Goal: Task Accomplishment & Management: Manage account settings

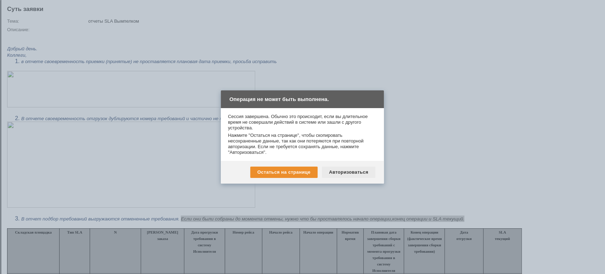
scroll to position [142, 0]
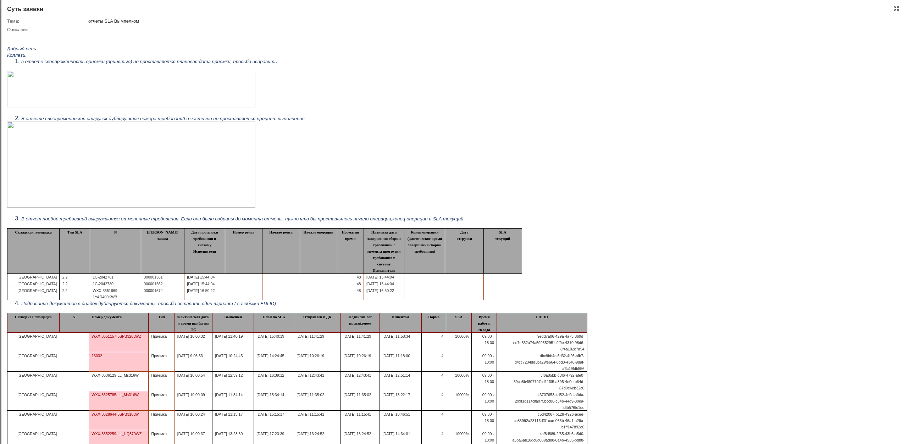
drag, startPoint x: 709, startPoint y: 56, endPoint x: 814, endPoint y: 40, distance: 106.5
click at [605, 56] on html "Добрый день. Коллеги, в отчете своевременность приемки (принятые) не проставляе…" at bounding box center [446, 386] width 879 height 707
click at [605, 9] on div at bounding box center [896, 9] width 6 height 6
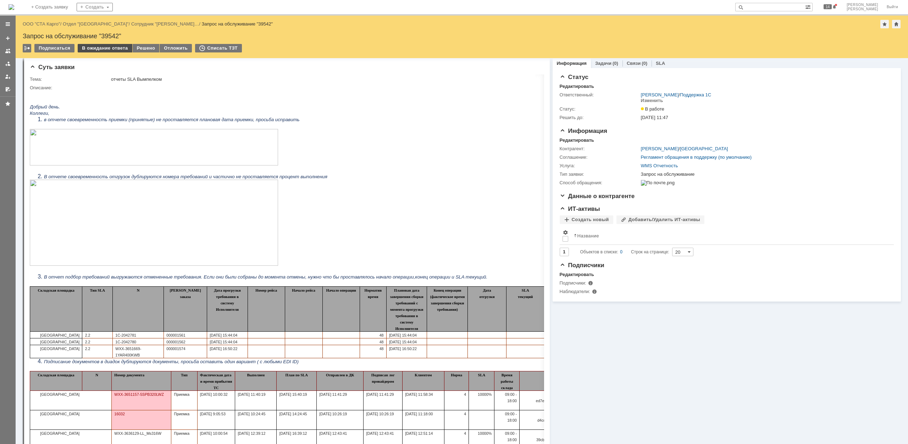
click at [113, 47] on div "В ожидание ответа" at bounding box center [105, 48] width 54 height 9
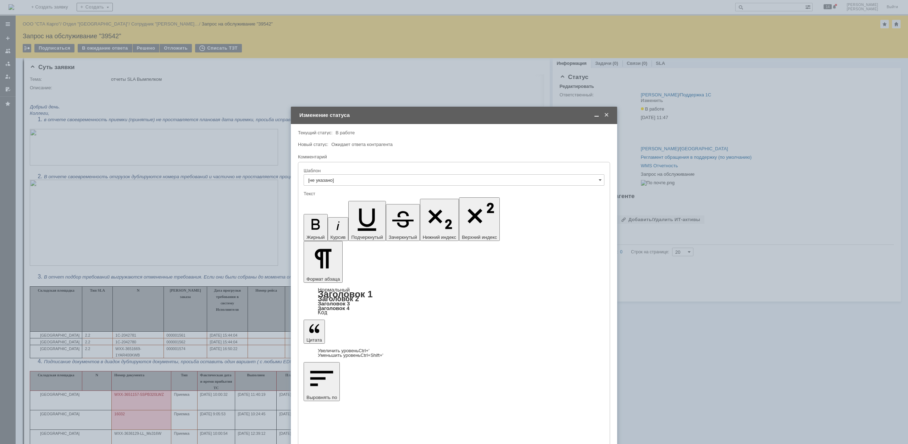
scroll to position [0, 0]
drag, startPoint x: 357, startPoint y: 2065, endPoint x: 366, endPoint y: 2063, distance: 8.8
click at [596, 117] on span at bounding box center [596, 115] width 7 height 6
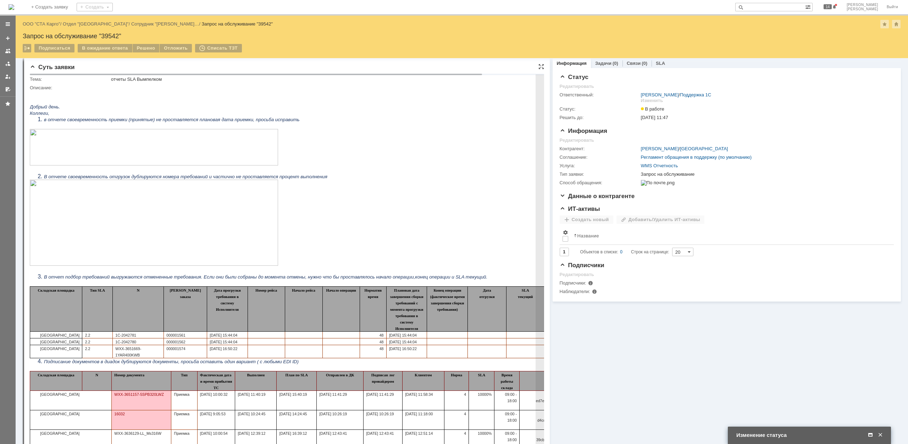
click at [318, 121] on li "в отчете своевременность приемки (принятые) не проставляется плановая дата прие…" at bounding box center [327, 119] width 566 height 6
drag, startPoint x: 319, startPoint y: 122, endPoint x: 59, endPoint y: 209, distance: 275.1
click at [30, 118] on ol "в отчете своевременность приемки (принятые) не проставляется плановая дата прие…" at bounding box center [320, 119] width 580 height 6
copy span "в отчете своевременность приемки (принятые) не проставляется плановая дата прие…"
click at [605, 274] on div "Изменение статуса" at bounding box center [809, 435] width 147 height 8
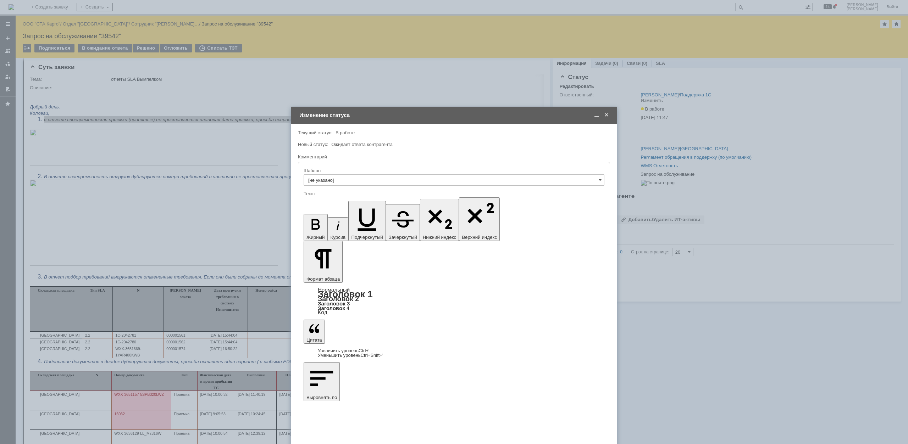
drag, startPoint x: 321, startPoint y: 2056, endPoint x: 297, endPoint y: 2056, distance: 23.4
drag, startPoint x: 320, startPoint y: 2058, endPoint x: 327, endPoint y: 2063, distance: 9.2
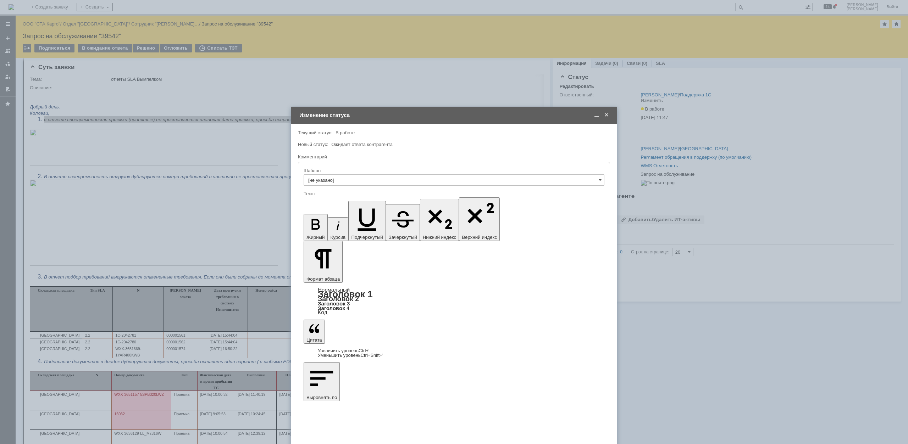
drag, startPoint x: 593, startPoint y: 2059, endPoint x: 318, endPoint y: 2056, distance: 274.4
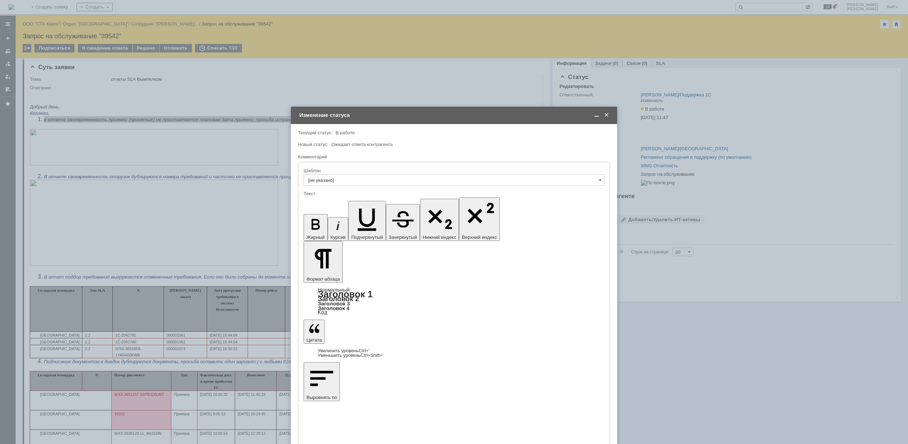
scroll to position [662, 1]
drag, startPoint x: 557, startPoint y: 2060, endPoint x: 308, endPoint y: 2059, distance: 248.2
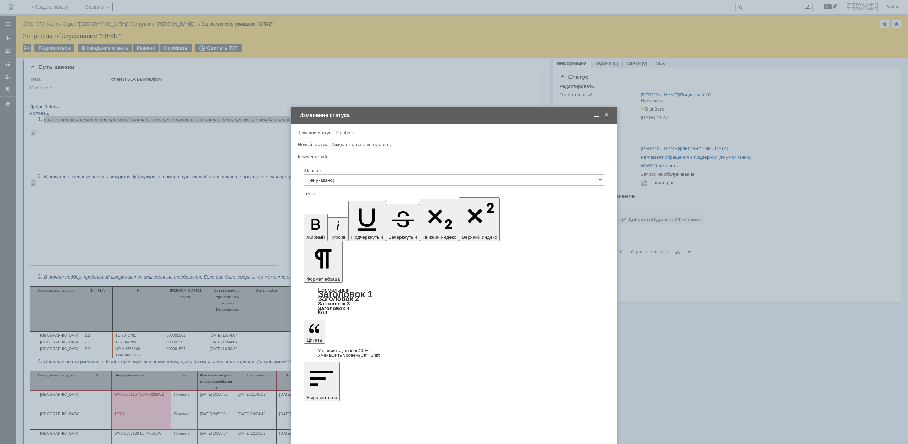
drag, startPoint x: 484, startPoint y: 2423, endPoint x: 497, endPoint y: 2421, distance: 14.0
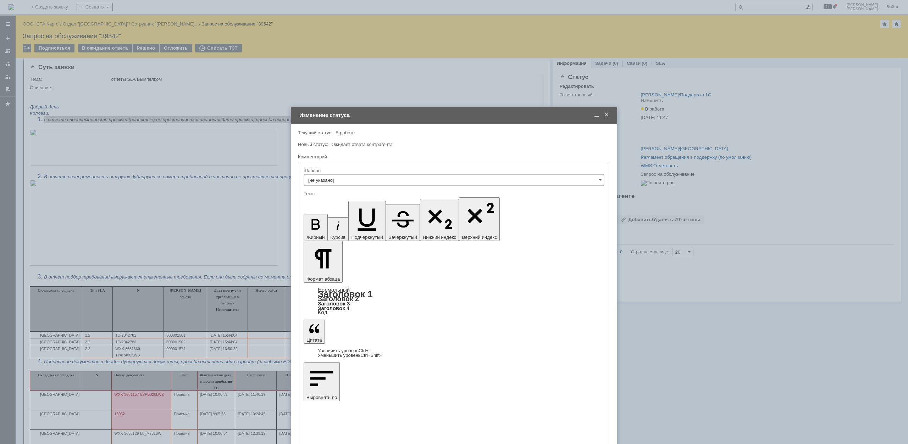
drag, startPoint x: 438, startPoint y: 2412, endPoint x: 308, endPoint y: 2412, distance: 129.8
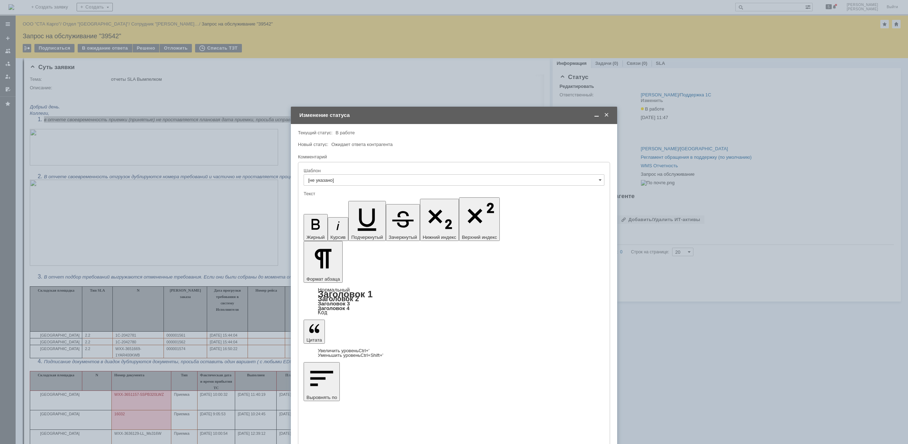
drag, startPoint x: 425, startPoint y: 2764, endPoint x: 308, endPoint y: 2738, distance: 120.0
click at [598, 111] on div "Изменение статуса" at bounding box center [454, 115] width 311 height 8
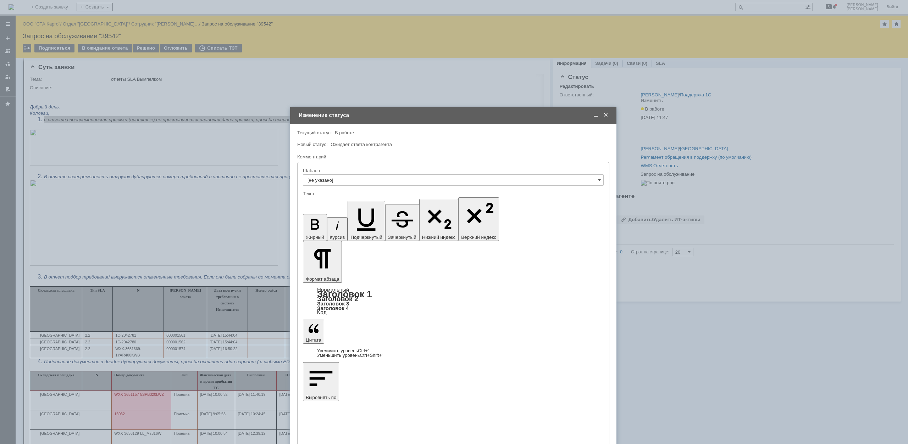
click at [595, 116] on span at bounding box center [595, 115] width 7 height 6
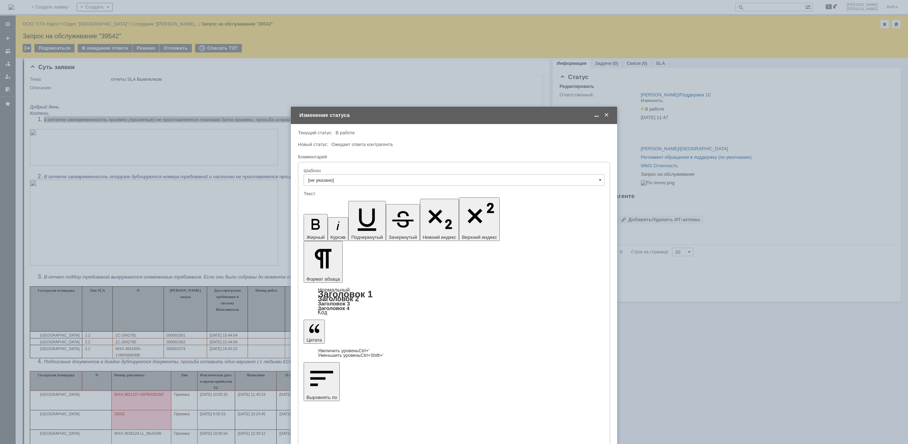
drag, startPoint x: 599, startPoint y: 116, endPoint x: 582, endPoint y: 127, distance: 20.5
click at [599, 116] on span at bounding box center [596, 115] width 7 height 6
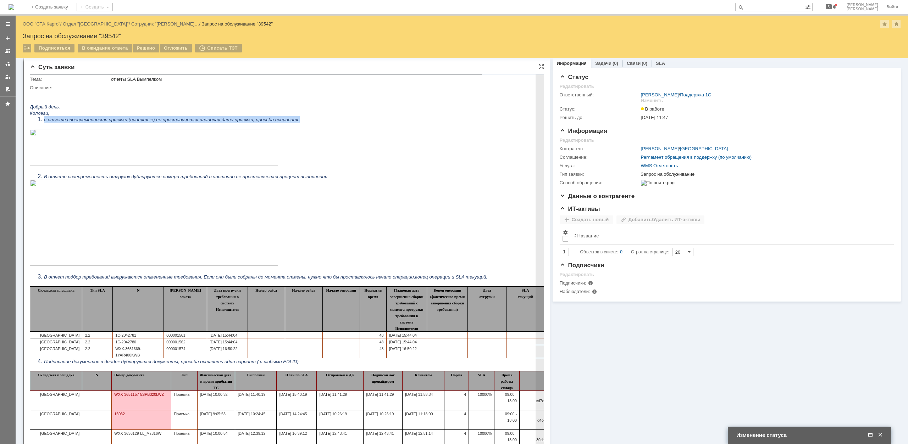
click at [228, 234] on img at bounding box center [154, 223] width 248 height 86
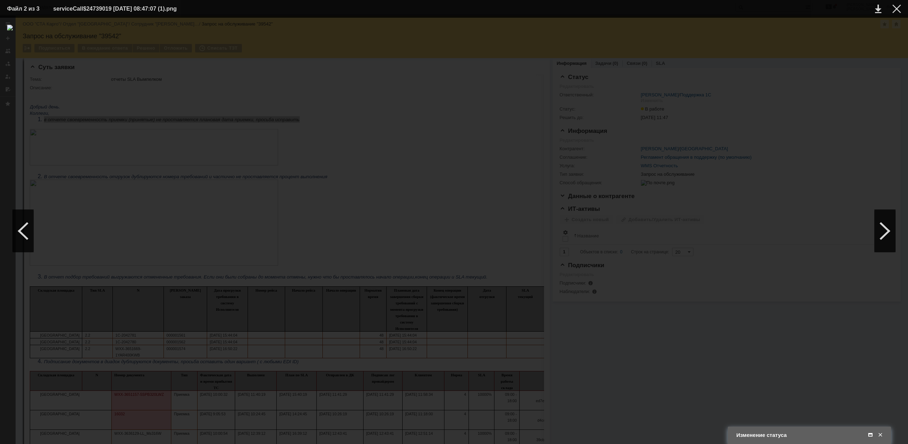
drag, startPoint x: 894, startPoint y: 7, endPoint x: 878, endPoint y: 18, distance: 19.1
click at [605, 7] on div at bounding box center [896, 9] width 9 height 9
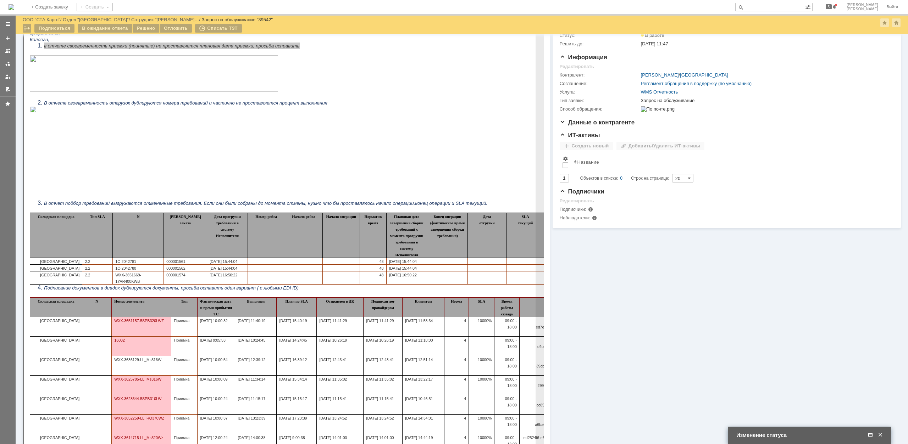
scroll to position [97, 0]
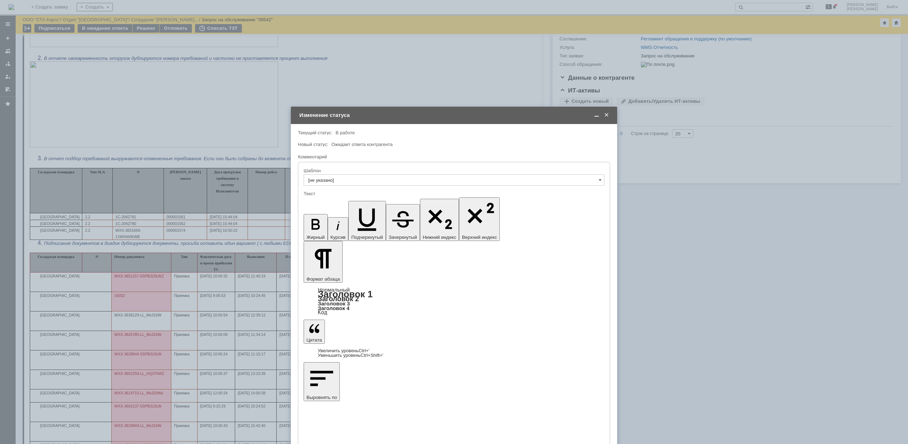
drag, startPoint x: 528, startPoint y: 2764, endPoint x: 583, endPoint y: 2766, distance: 55.4
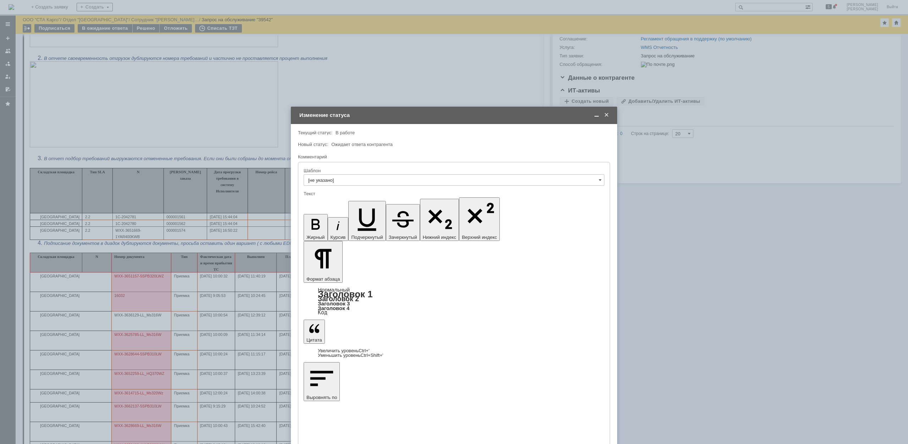
scroll to position [773, 0]
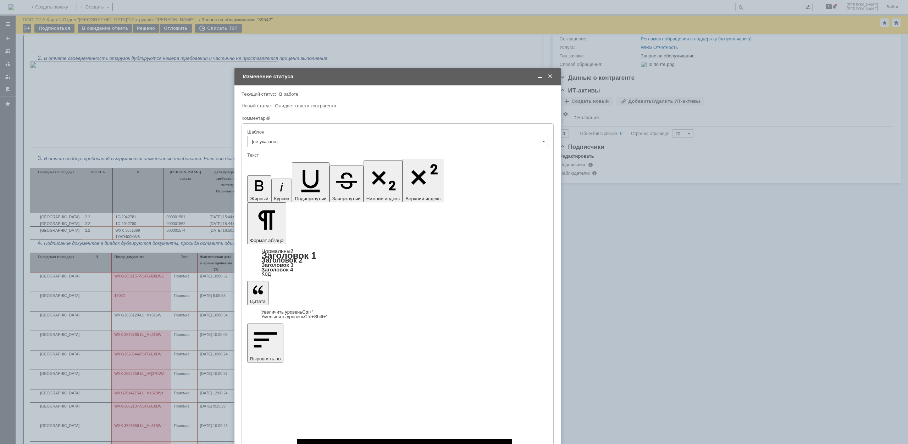
drag, startPoint x: 507, startPoint y: 165, endPoint x: 498, endPoint y: 76, distance: 90.1
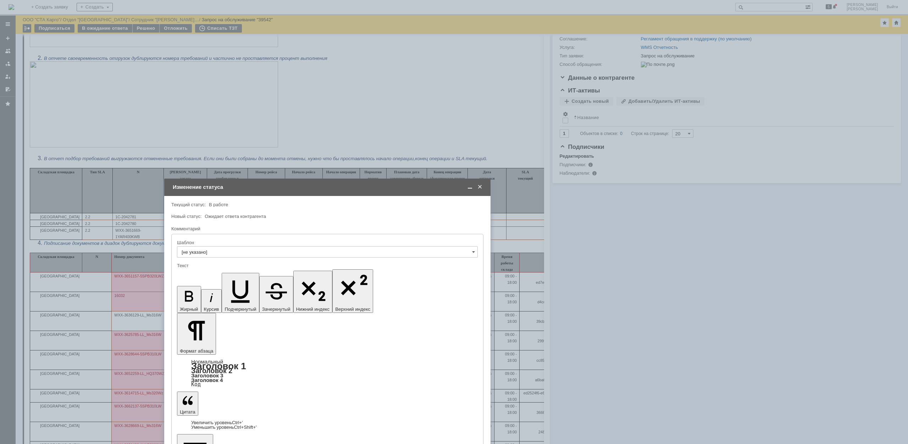
drag, startPoint x: 415, startPoint y: 76, endPoint x: 345, endPoint y: 186, distance: 131.0
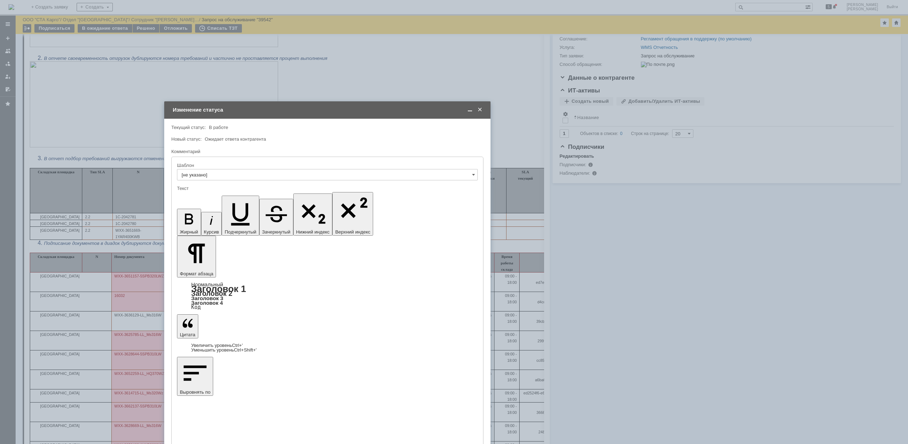
drag, startPoint x: 294, startPoint y: 2786, endPoint x: 408, endPoint y: 2786, distance: 114.5
drag, startPoint x: 299, startPoint y: 2786, endPoint x: 235, endPoint y: 2786, distance: 63.1
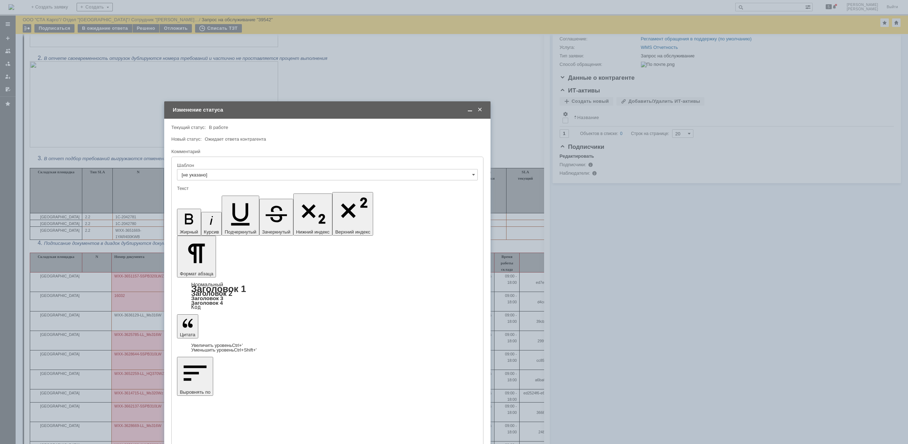
scroll to position [429, 1]
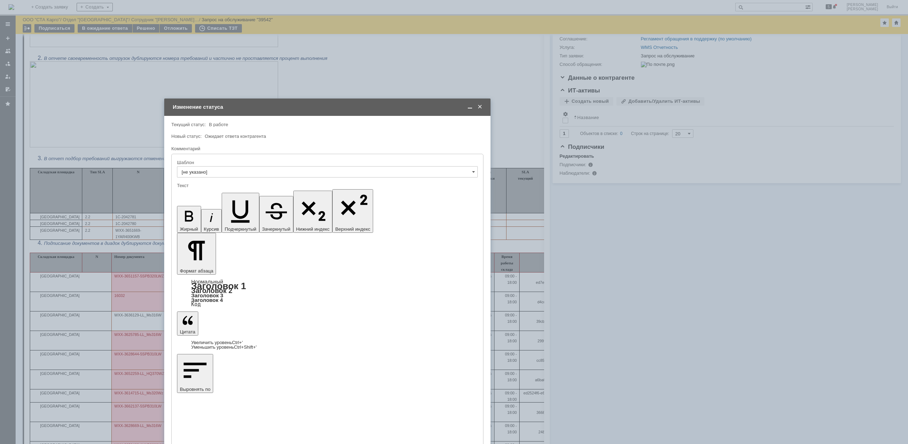
drag, startPoint x: 338, startPoint y: 2782, endPoint x: 333, endPoint y: 2795, distance: 14.0
drag, startPoint x: 247, startPoint y: 2776, endPoint x: 303, endPoint y: 2776, distance: 55.7
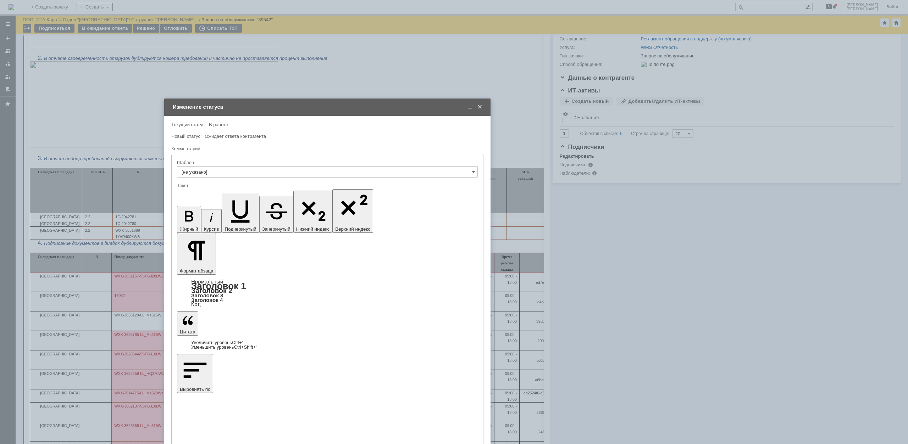
copy div "Начало и конец операции"
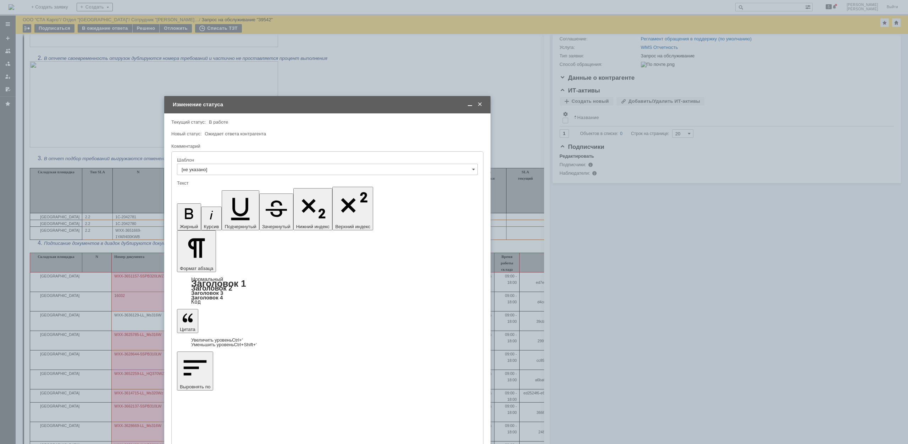
scroll to position [549, 0]
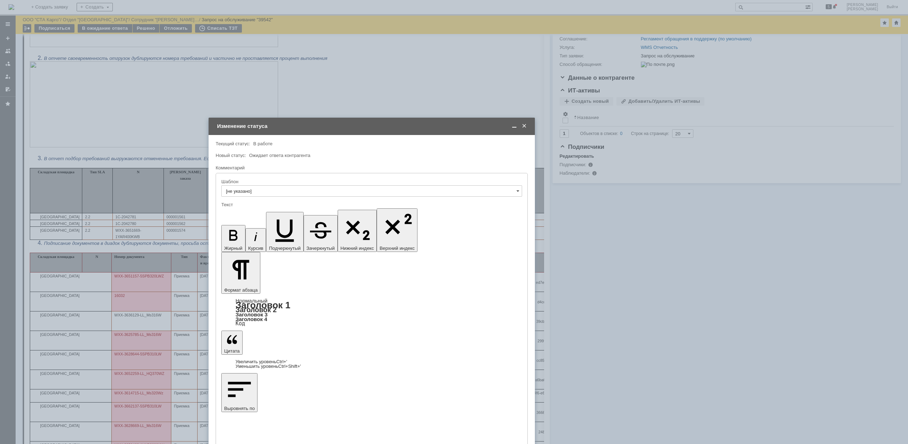
drag, startPoint x: 349, startPoint y: 104, endPoint x: 394, endPoint y: 128, distance: 50.5
drag, startPoint x: 416, startPoint y: 2766, endPoint x: 503, endPoint y: 2765, distance: 87.2
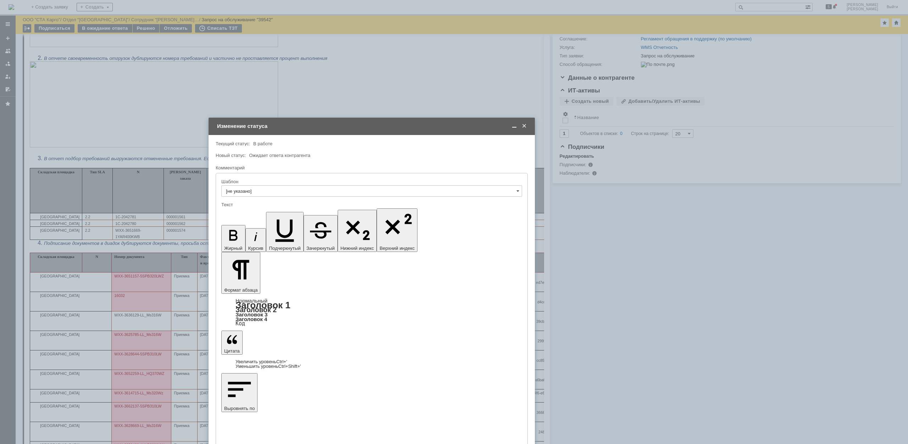
copy div "Просьба перезайти в базу и проверить."
drag, startPoint x: 349, startPoint y: 2817, endPoint x: 357, endPoint y: 2817, distance: 8.9
drag, startPoint x: 431, startPoint y: 2818, endPoint x: 434, endPoint y: 2974, distance: 155.3
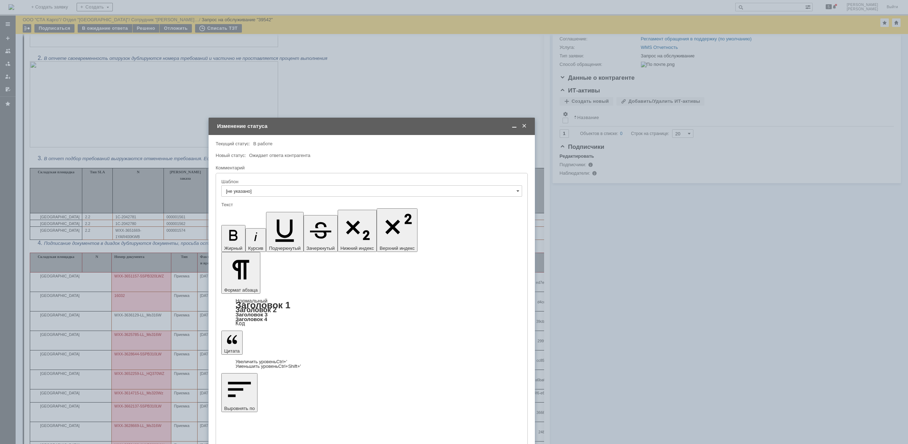
copy body "Loremi dolo. 8. Sitam consecteturadip elitsed doeiusmod. Temporin utla etdolo m…"
drag, startPoint x: 308, startPoint y: 2790, endPoint x: 322, endPoint y: 2794, distance: 14.4
drag, startPoint x: 441, startPoint y: 2821, endPoint x: 203, endPoint y: 2746, distance: 249.8
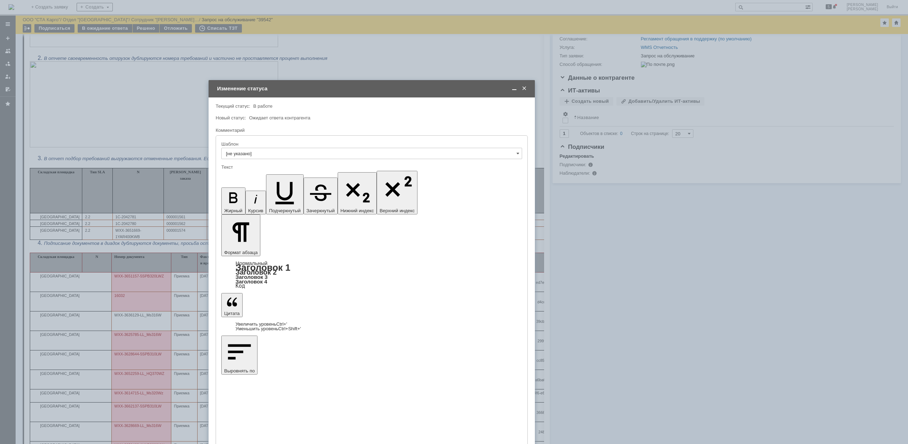
scroll to position [422, 0]
drag, startPoint x: 373, startPoint y: 2726, endPoint x: 443, endPoint y: 2910, distance: 197.1
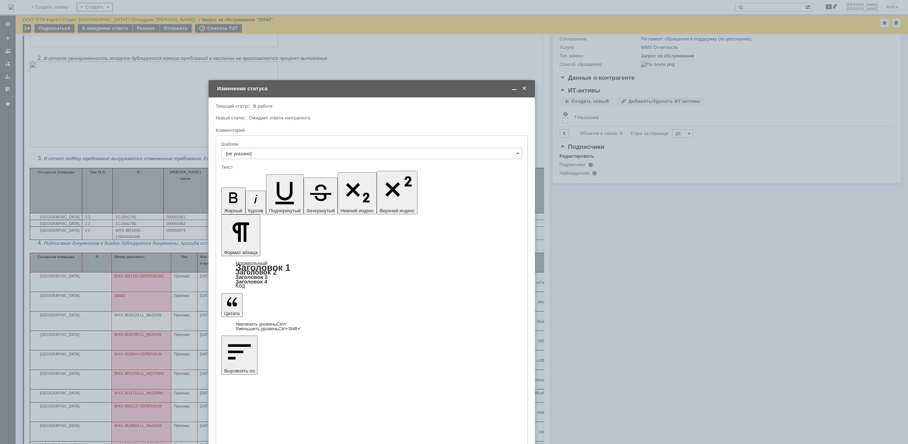
drag, startPoint x: 234, startPoint y: 2749, endPoint x: 446, endPoint y: 2933, distance: 280.8
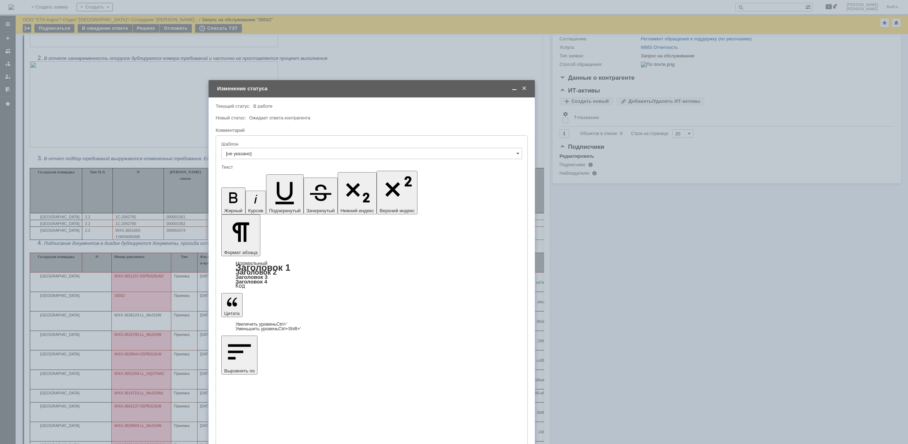
drag, startPoint x: 257, startPoint y: 2778, endPoint x: 214, endPoint y: 2769, distance: 43.4
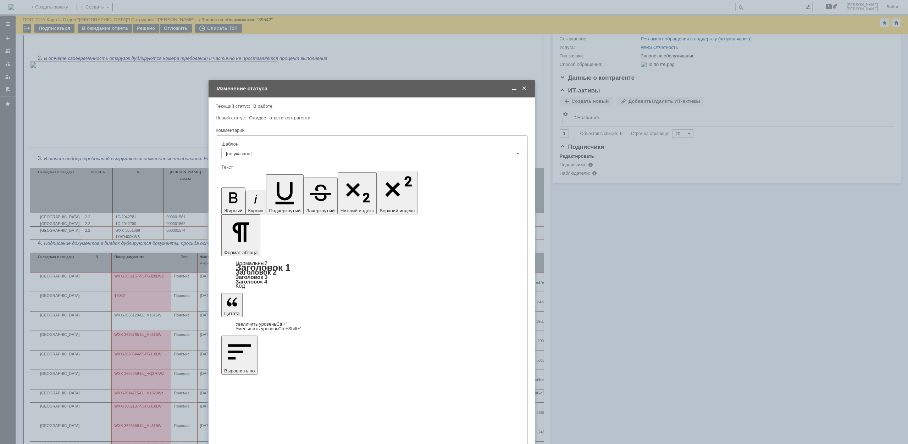
drag, startPoint x: 235, startPoint y: 2779, endPoint x: 446, endPoint y: 2963, distance: 280.2
drag, startPoint x: 235, startPoint y: 2781, endPoint x: 227, endPoint y: 2782, distance: 8.2
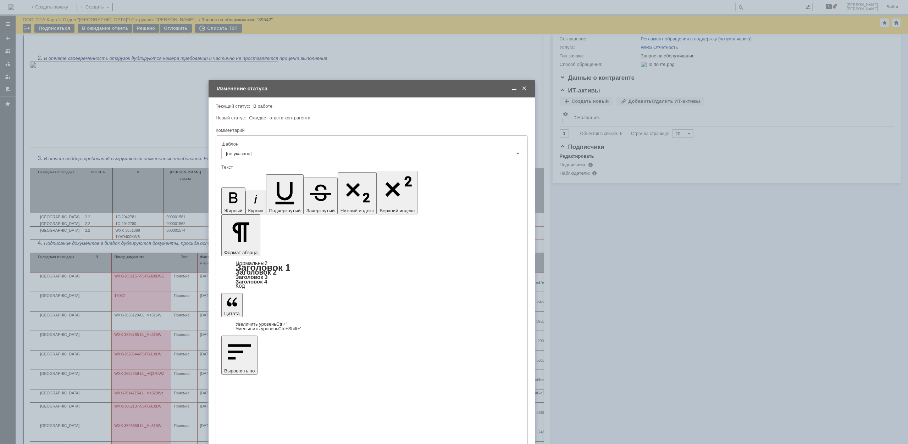
drag, startPoint x: 365, startPoint y: 2784, endPoint x: 335, endPoint y: 2794, distance: 32.1
drag, startPoint x: 205, startPoint y: 2735, endPoint x: 161, endPoint y: 2668, distance: 79.9
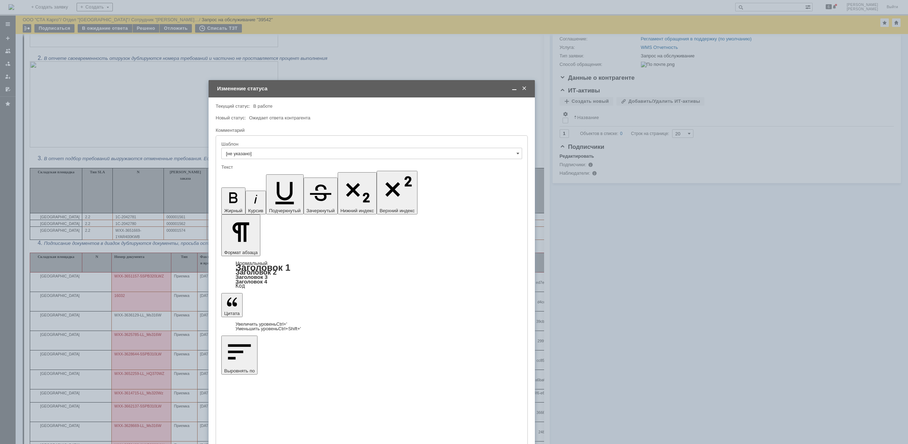
scroll to position [40, 0]
drag, startPoint x: 249, startPoint y: 2773, endPoint x: 252, endPoint y: 2779, distance: 6.8
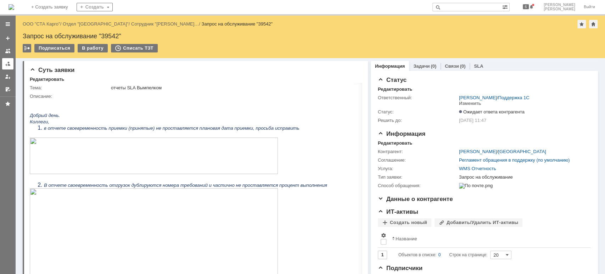
click at [8, 65] on div at bounding box center [8, 64] width 6 height 6
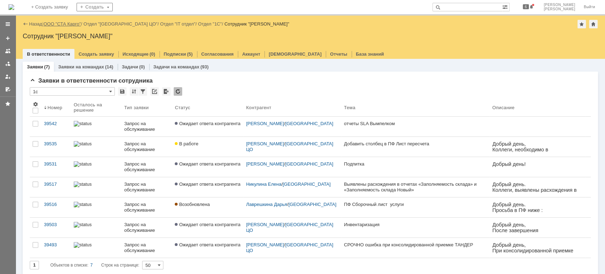
click at [73, 23] on link "ООО "СТА Карго"" at bounding box center [63, 23] width 38 height 5
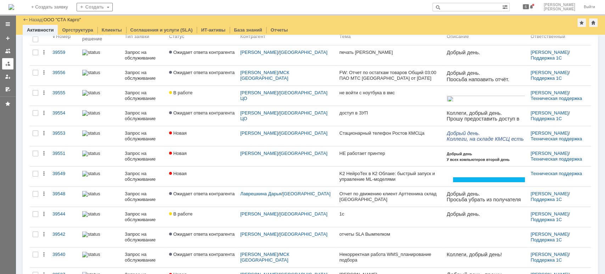
click at [6, 63] on div at bounding box center [8, 64] width 6 height 6
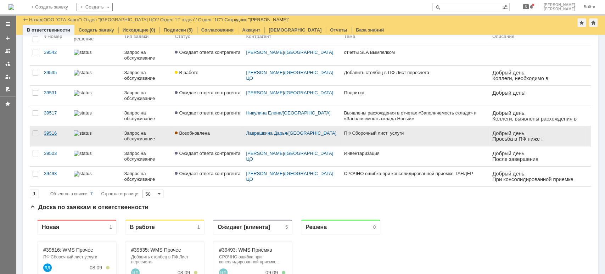
click at [52, 133] on div "39516" at bounding box center [56, 133] width 24 height 6
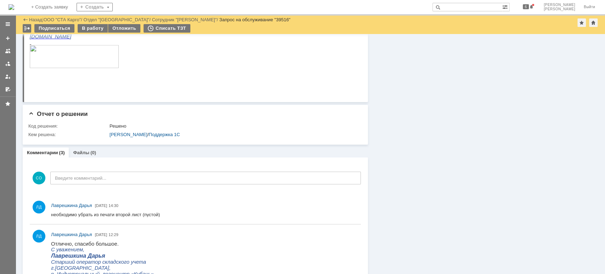
scroll to position [236, 0]
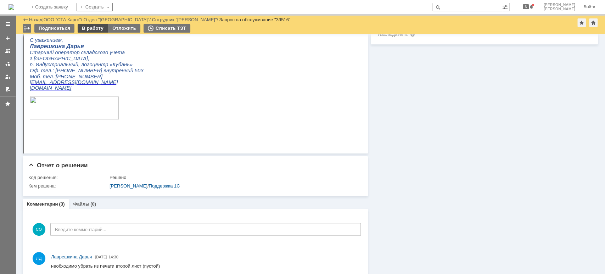
click at [93, 28] on div "В работу" at bounding box center [93, 28] width 30 height 9
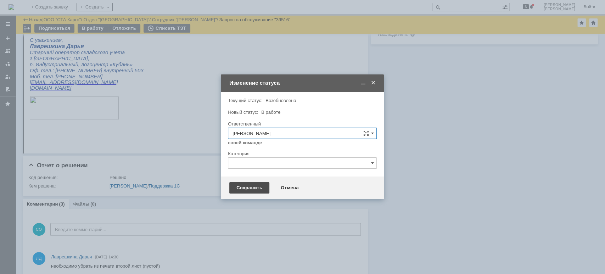
click at [235, 188] on div "Сохранить" at bounding box center [249, 187] width 40 height 11
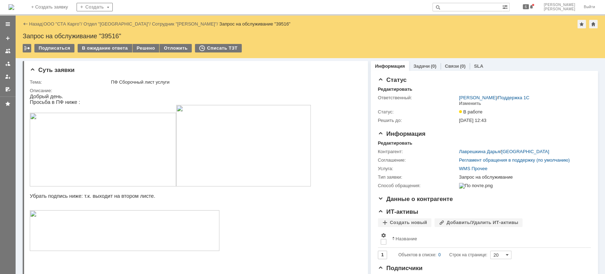
scroll to position [0, 0]
click at [88, 48] on div "В ожидание ответа" at bounding box center [105, 48] width 54 height 9
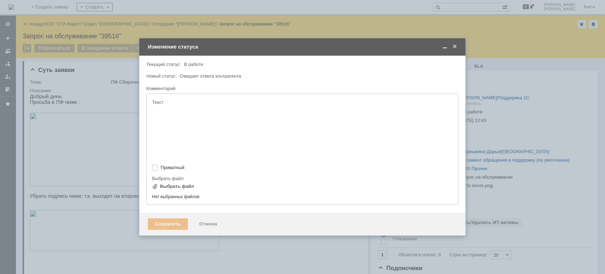
type input "[не указано]"
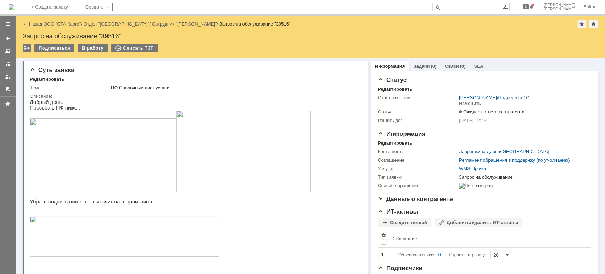
click at [6, 63] on div at bounding box center [8, 64] width 6 height 6
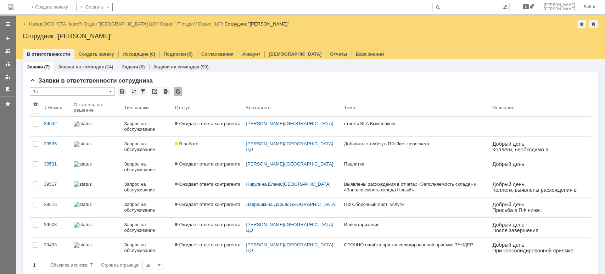
click at [59, 23] on link "ООО "СТА Карго"" at bounding box center [63, 23] width 38 height 5
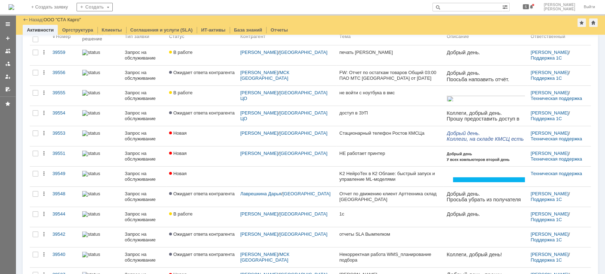
click at [491, 6] on input "text" at bounding box center [468, 7] width 70 height 9
type input "39524"
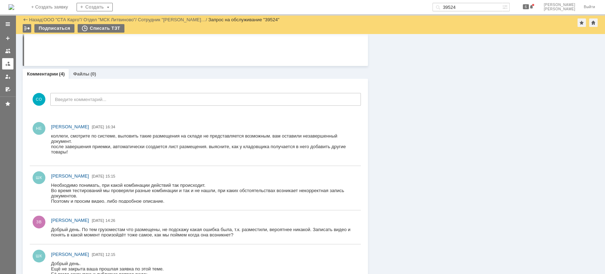
click at [8, 62] on div at bounding box center [8, 64] width 6 height 6
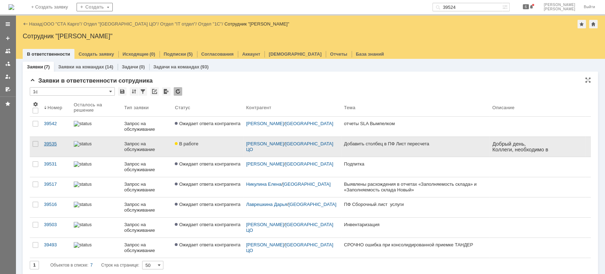
click at [50, 142] on div "39535" at bounding box center [56, 144] width 24 height 6
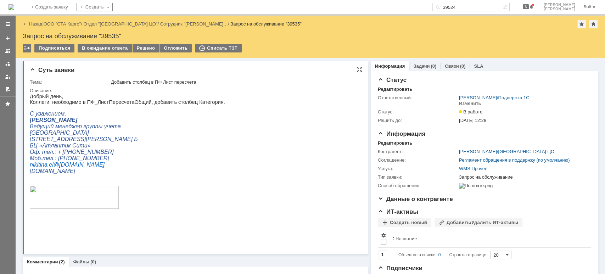
click at [134, 104] on p "Коллеги, необходимо в ПФ_ЛистПересчетаОбщий, добавить столбец Категория." at bounding box center [127, 102] width 195 height 6
copy p "ПФ_ЛистПересчетаОбщий"
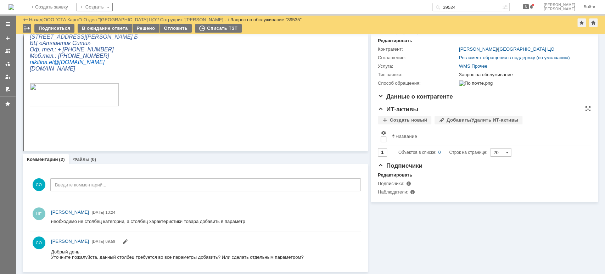
scroll to position [78, 0]
click at [9, 64] on div at bounding box center [8, 64] width 6 height 6
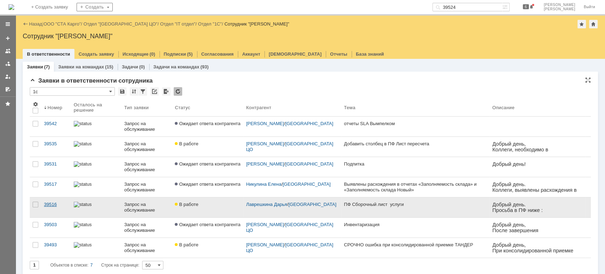
click at [55, 203] on div "39516" at bounding box center [56, 205] width 24 height 6
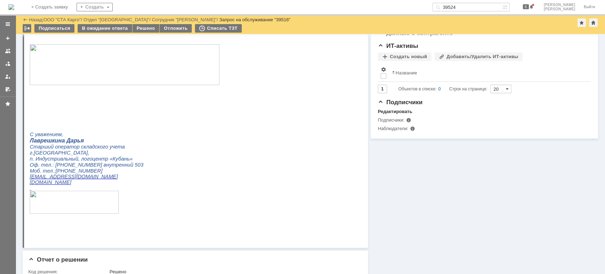
scroll to position [284, 0]
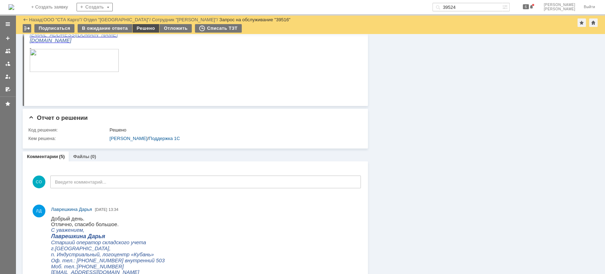
click at [145, 28] on div "Решено" at bounding box center [146, 28] width 27 height 9
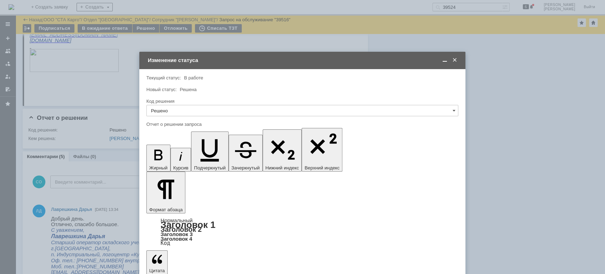
scroll to position [0, 0]
click at [196, 111] on input "Решено" at bounding box center [302, 110] width 312 height 11
drag, startPoint x: 232, startPoint y: 87, endPoint x: 205, endPoint y: 130, distance: 50.7
click at [233, 88] on div "Новый статус: Решена" at bounding box center [301, 89] width 311 height 5
type input "Решено"
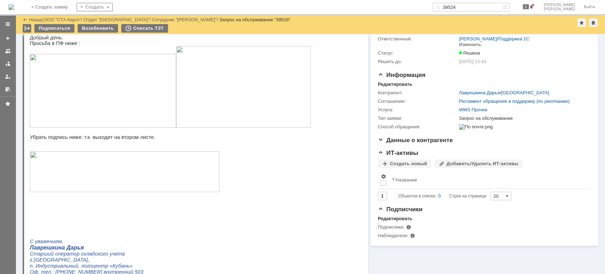
scroll to position [47, 0]
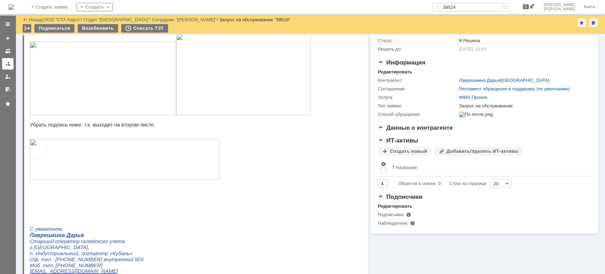
click at [5, 60] on link at bounding box center [7, 63] width 11 height 11
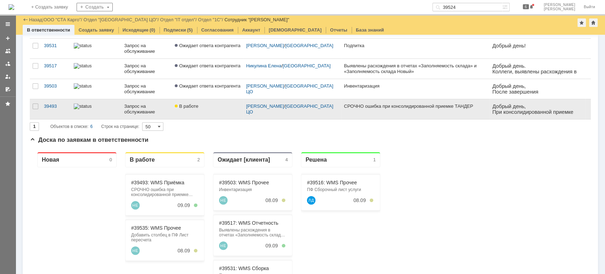
click at [196, 110] on link "В работе" at bounding box center [207, 109] width 71 height 20
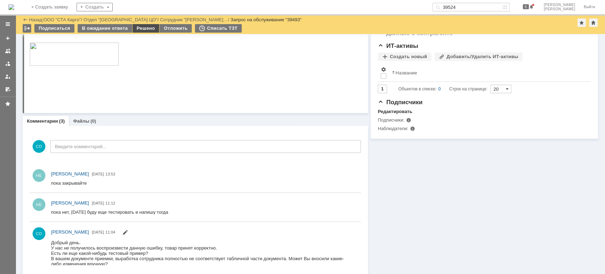
click at [141, 24] on div "Решено" at bounding box center [146, 28] width 27 height 9
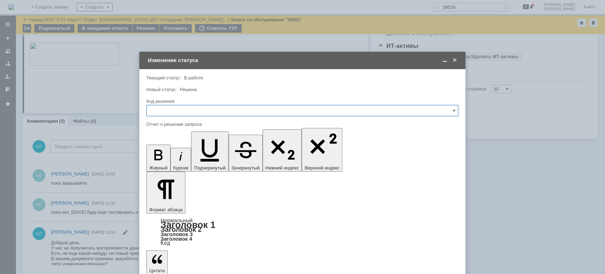
click at [167, 110] on input "text" at bounding box center [302, 110] width 312 height 11
click at [162, 205] on span "Решено" at bounding box center [302, 206] width 303 height 6
type input "Решено"
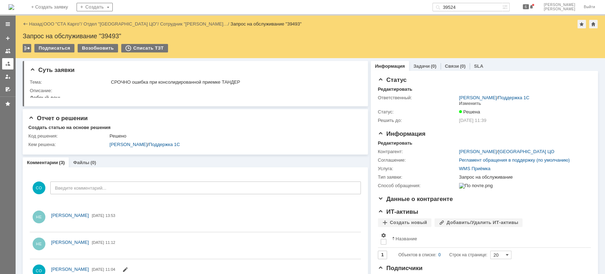
click at [5, 63] on div at bounding box center [8, 64] width 6 height 6
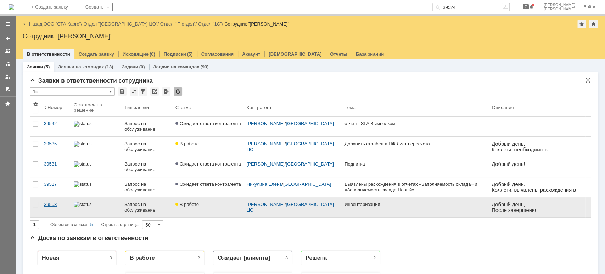
click at [51, 204] on div "39503" at bounding box center [56, 205] width 24 height 6
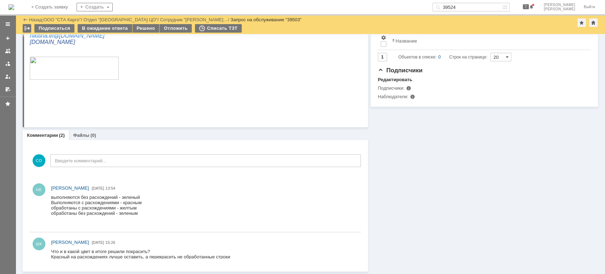
scroll to position [173, 0]
click at [165, 93] on p at bounding box center [192, 90] width 325 height 6
click at [6, 64] on div at bounding box center [8, 64] width 6 height 6
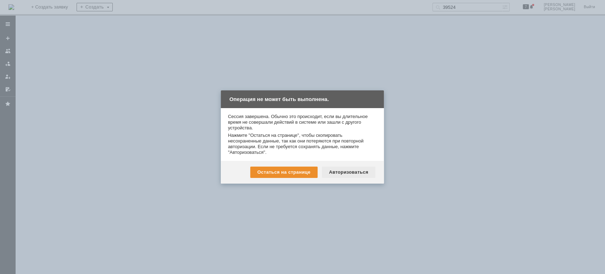
click at [366, 173] on div "Авторизоваться" at bounding box center [349, 172] width 54 height 11
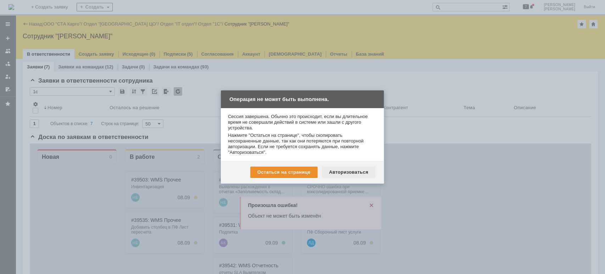
click at [357, 171] on div "Авторизоваться" at bounding box center [349, 172] width 54 height 11
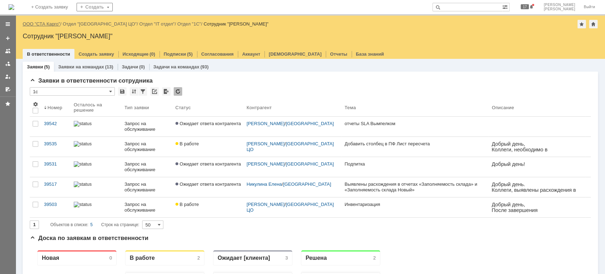
click at [54, 22] on link "ООО "СТА Карго"" at bounding box center [42, 23] width 38 height 5
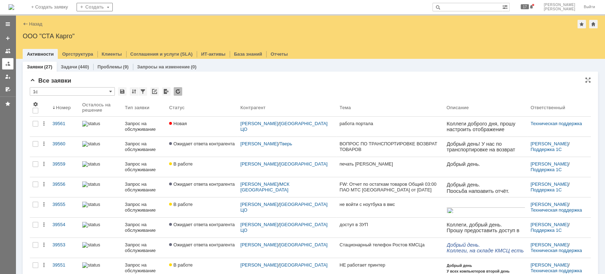
click at [3, 63] on link at bounding box center [7, 63] width 11 height 11
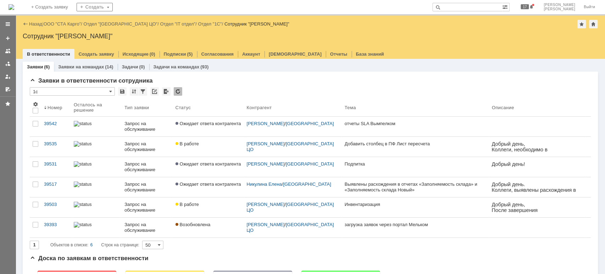
click at [50, 223] on div "39393" at bounding box center [56, 225] width 24 height 6
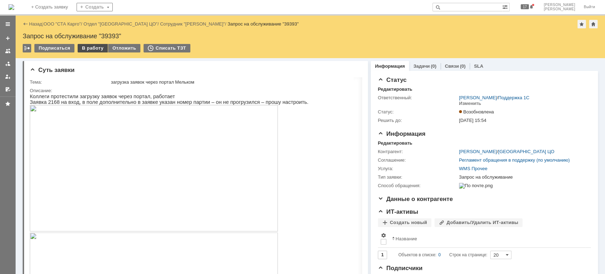
click at [82, 47] on div "В работу" at bounding box center [93, 48] width 30 height 9
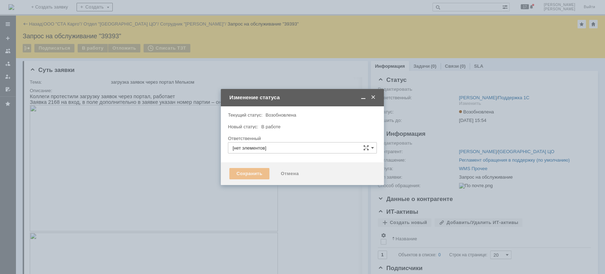
type input "[PERSON_NAME]"
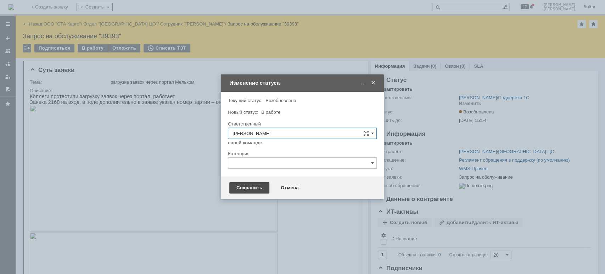
click at [250, 184] on div "Сохранить" at bounding box center [249, 187] width 40 height 11
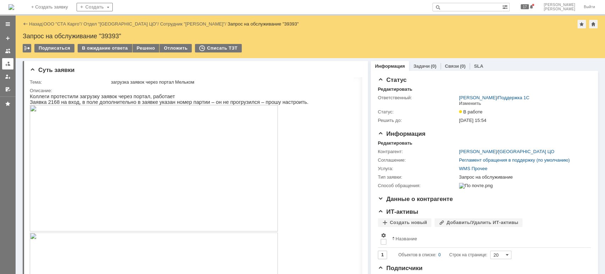
click at [11, 61] on link at bounding box center [7, 63] width 11 height 11
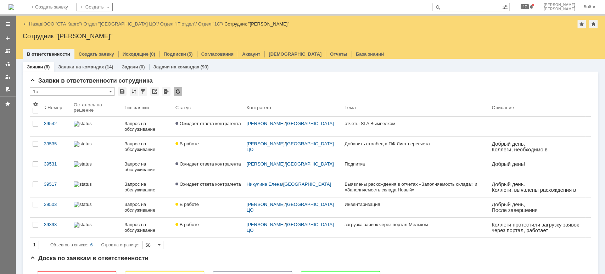
click at [490, 10] on input "text" at bounding box center [468, 7] width 70 height 9
type input "39524"
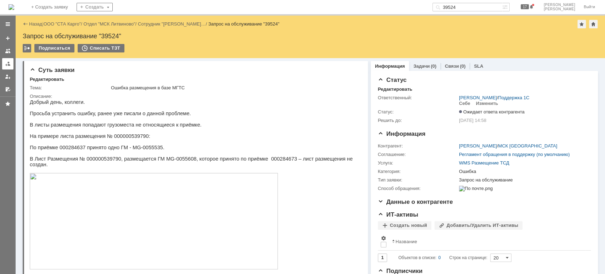
click at [10, 67] on link at bounding box center [7, 63] width 11 height 11
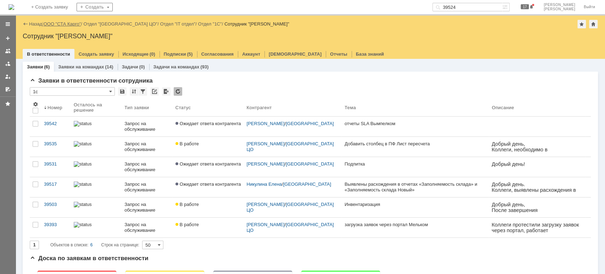
click at [71, 25] on link "ООО "СТА Карго"" at bounding box center [63, 23] width 38 height 5
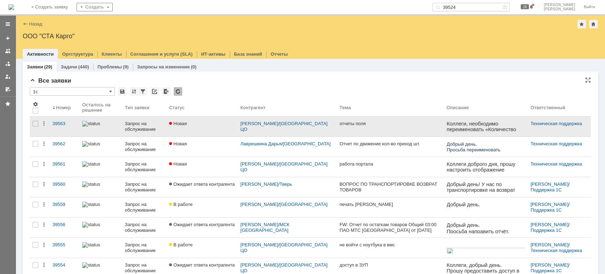
click at [145, 127] on div "Запрос на обслуживание" at bounding box center [144, 126] width 39 height 11
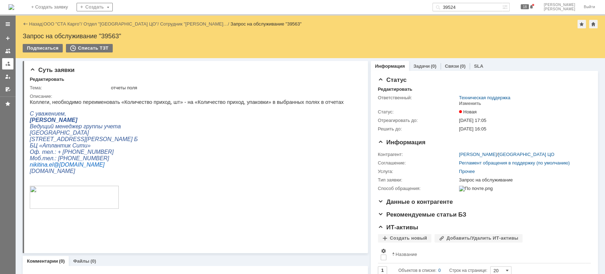
click at [9, 62] on div at bounding box center [8, 64] width 6 height 6
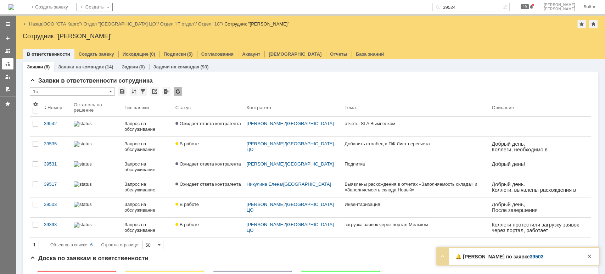
click at [7, 64] on div at bounding box center [8, 64] width 6 height 6
